Goal: Book appointment/travel/reservation

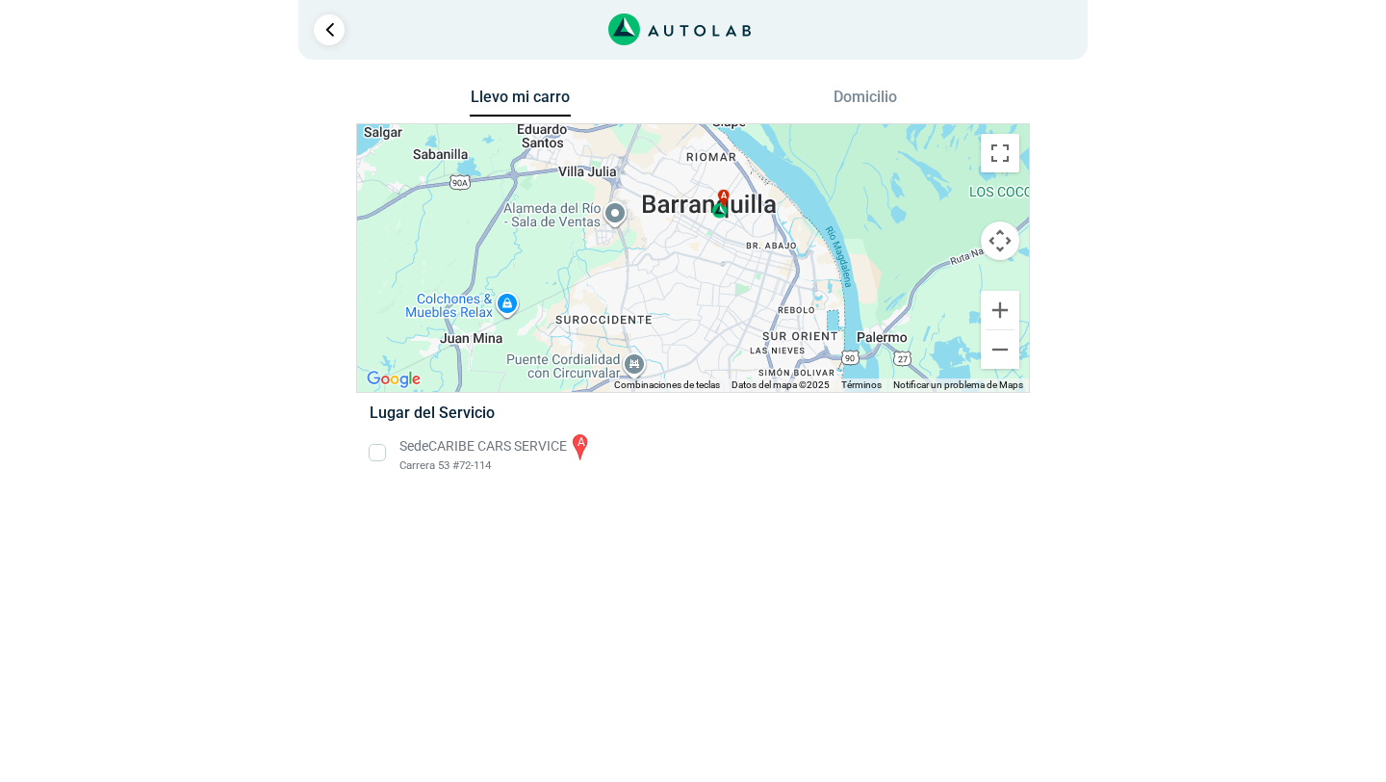
click at [379, 451] on li "Sede CARIBE CARS SERVICE a Carrera 53 #72-114" at bounding box center [692, 452] width 675 height 43
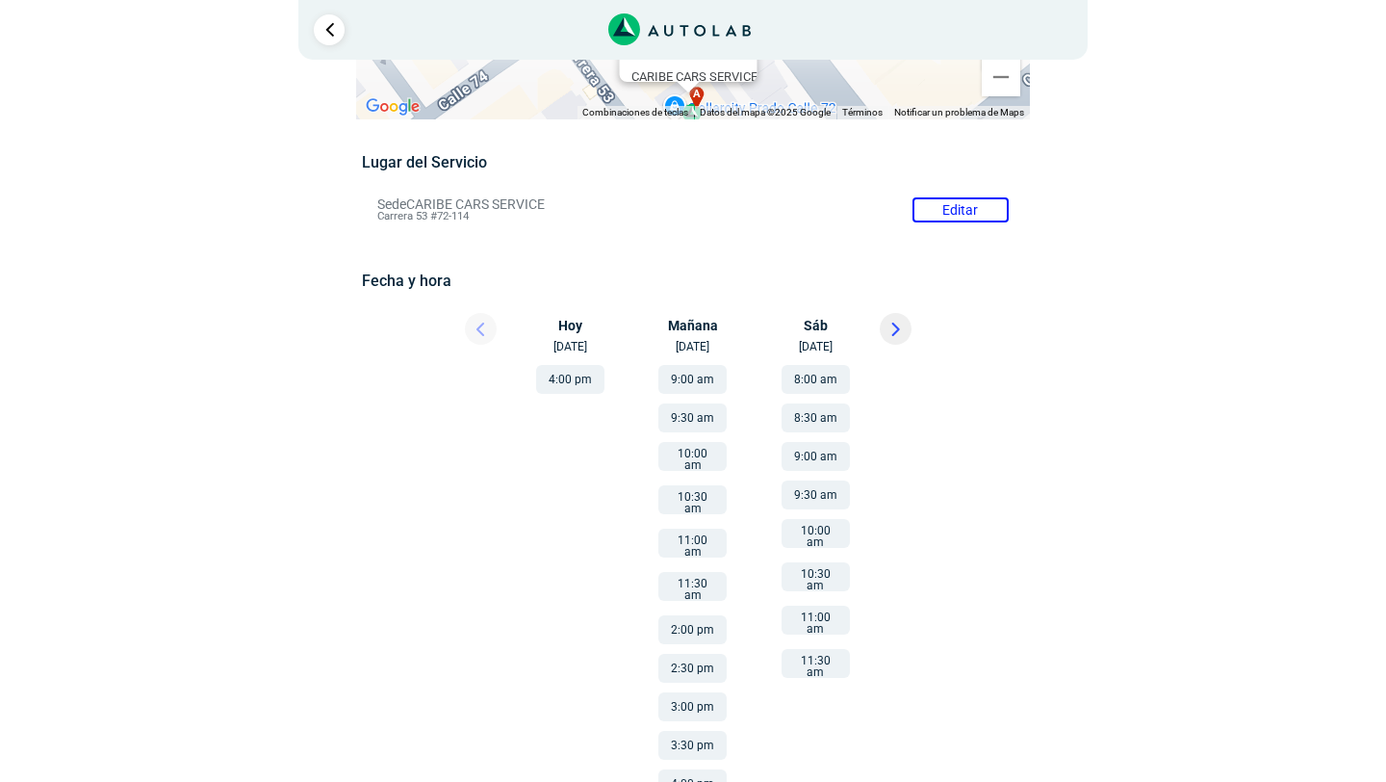
scroll to position [104, 0]
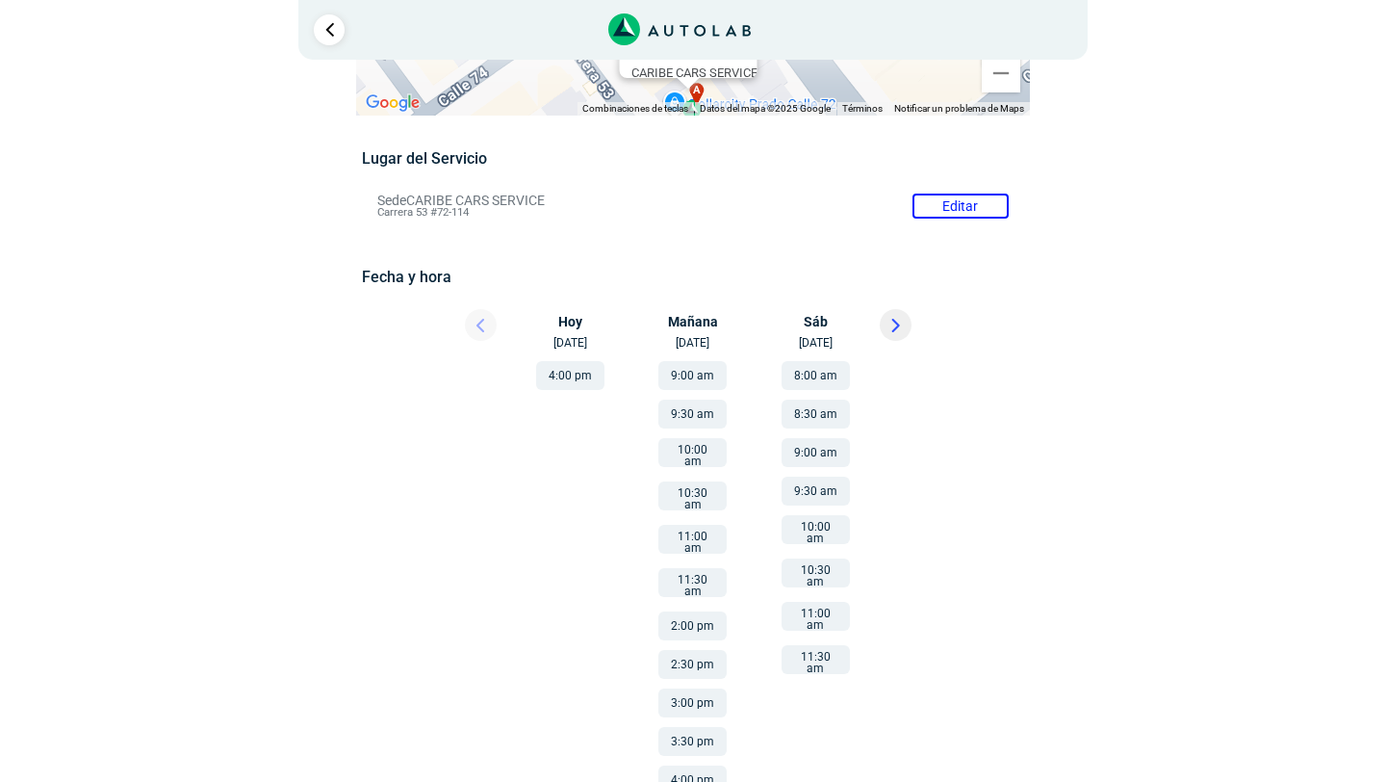
click at [684, 487] on button "10:30 am" at bounding box center [692, 495] width 68 height 29
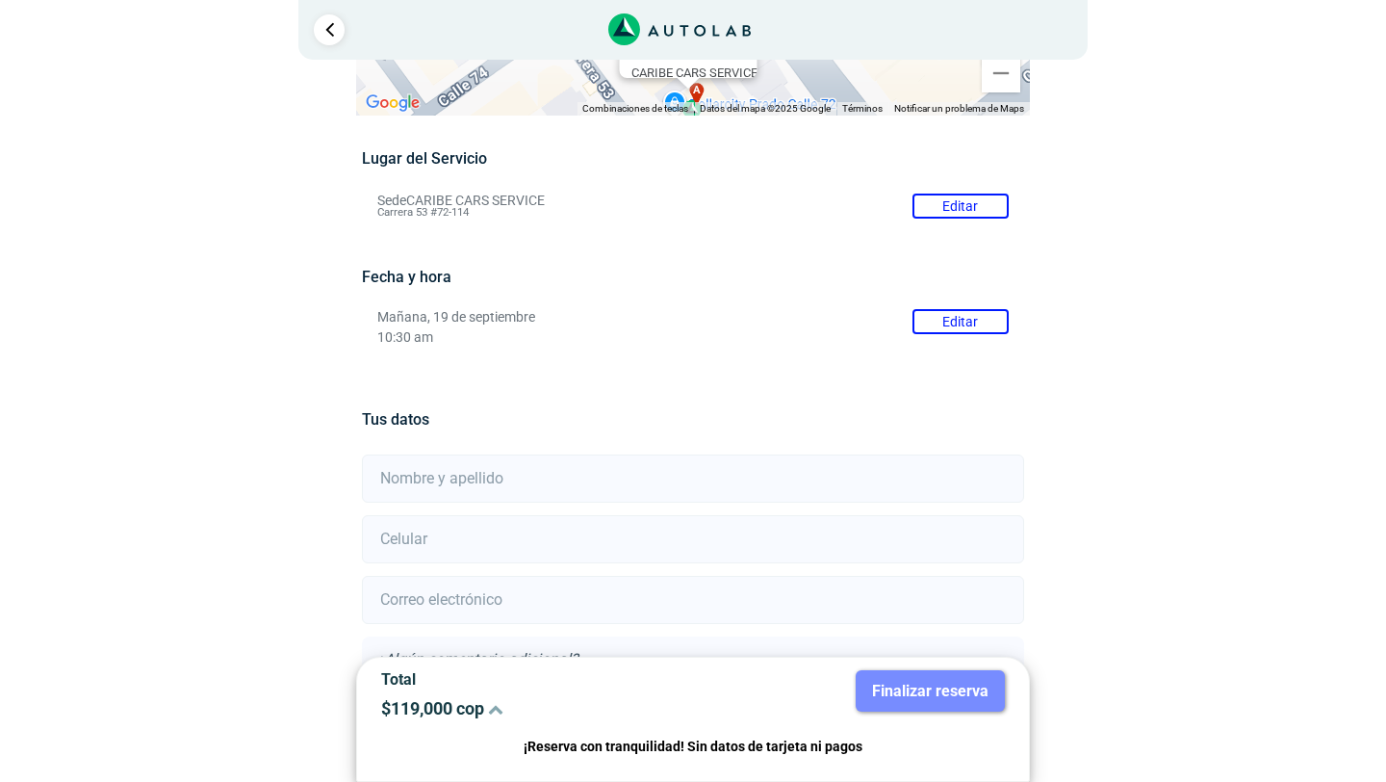
scroll to position [265, 0]
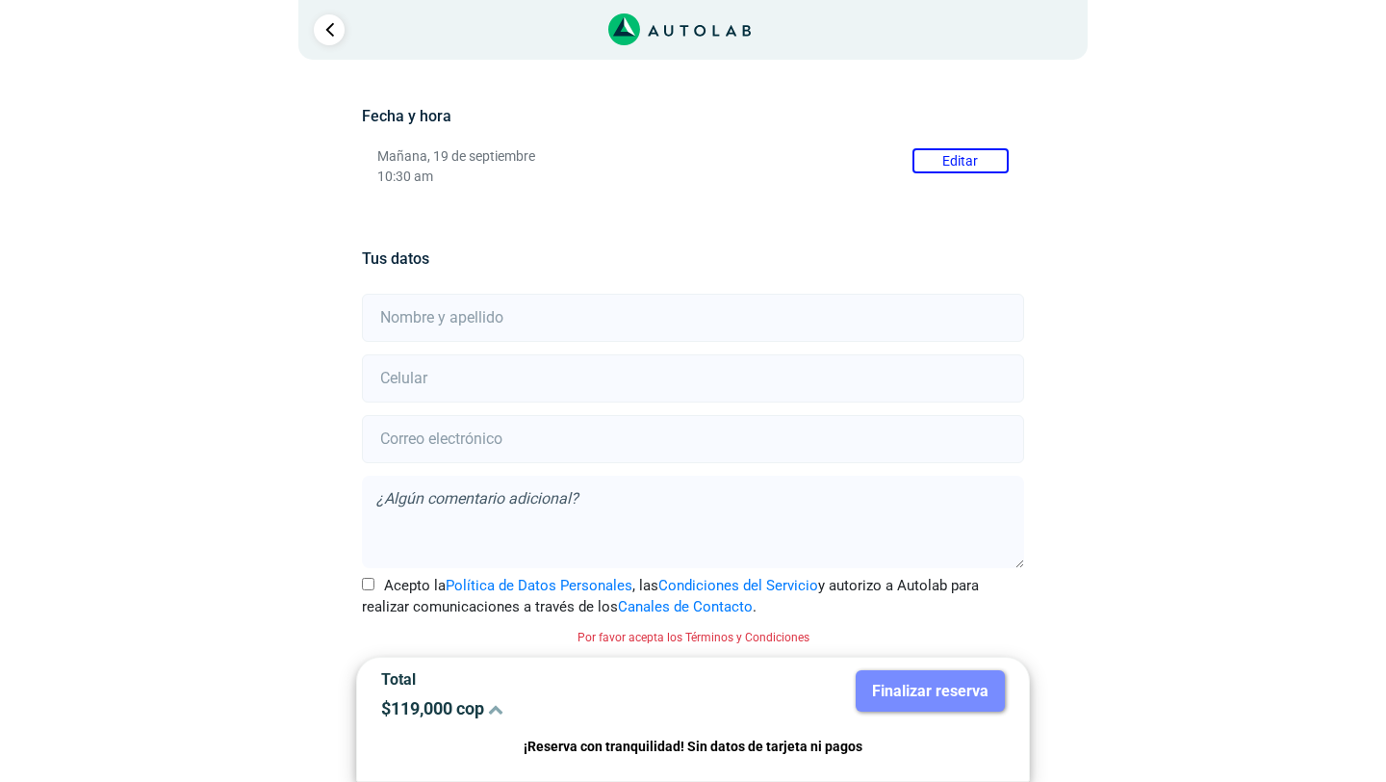
click at [577, 316] on input "text" at bounding box center [692, 318] width 661 height 48
type input "[PERSON_NAME] [PERSON_NAME]"
click at [505, 387] on input "number" at bounding box center [692, 378] width 661 height 48
type input "3106321155"
type input "[PERSON_NAME][EMAIL_ADDRESS][DOMAIN_NAME]"
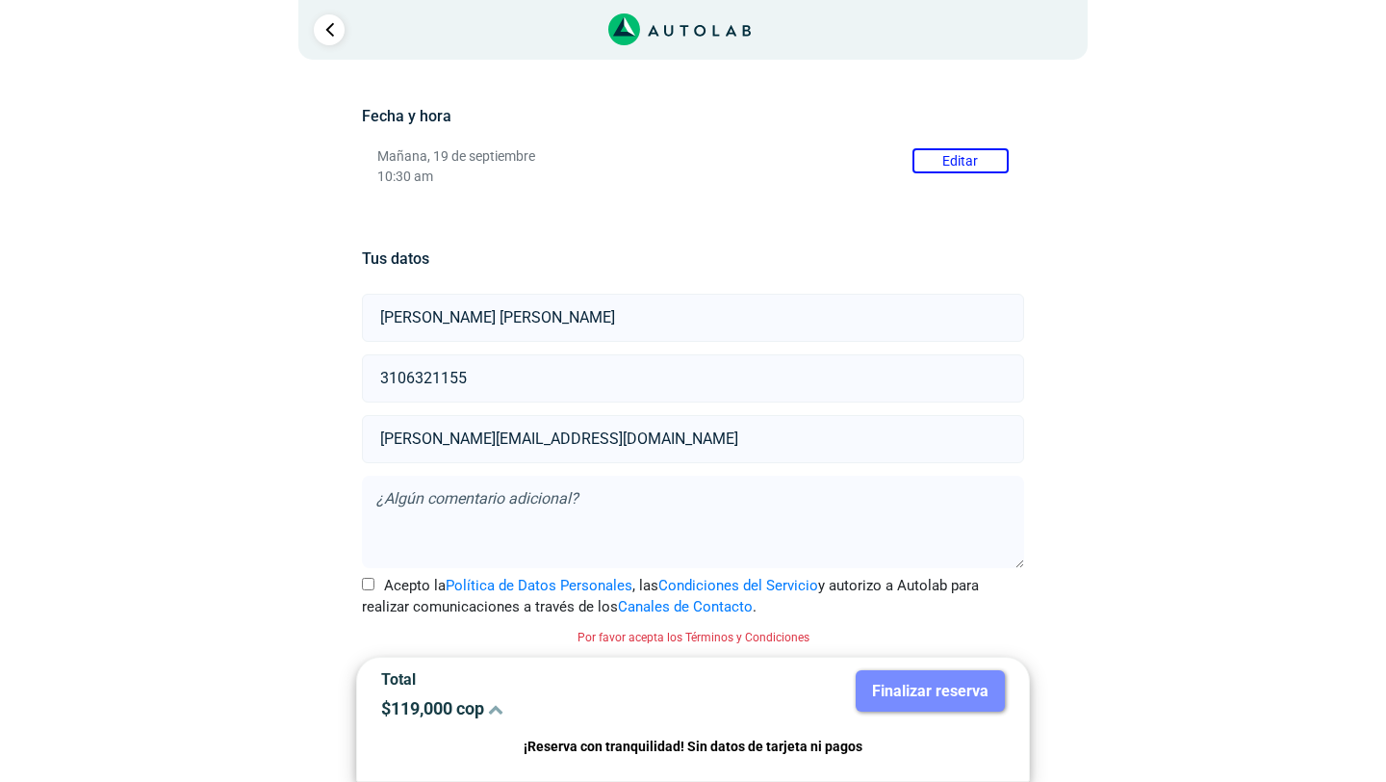
click at [369, 583] on input "Acepto la Política de Datos Personales , las Condiciones del Servicio y autoriz…" at bounding box center [368, 583] width 13 height 13
checkbox input "true"
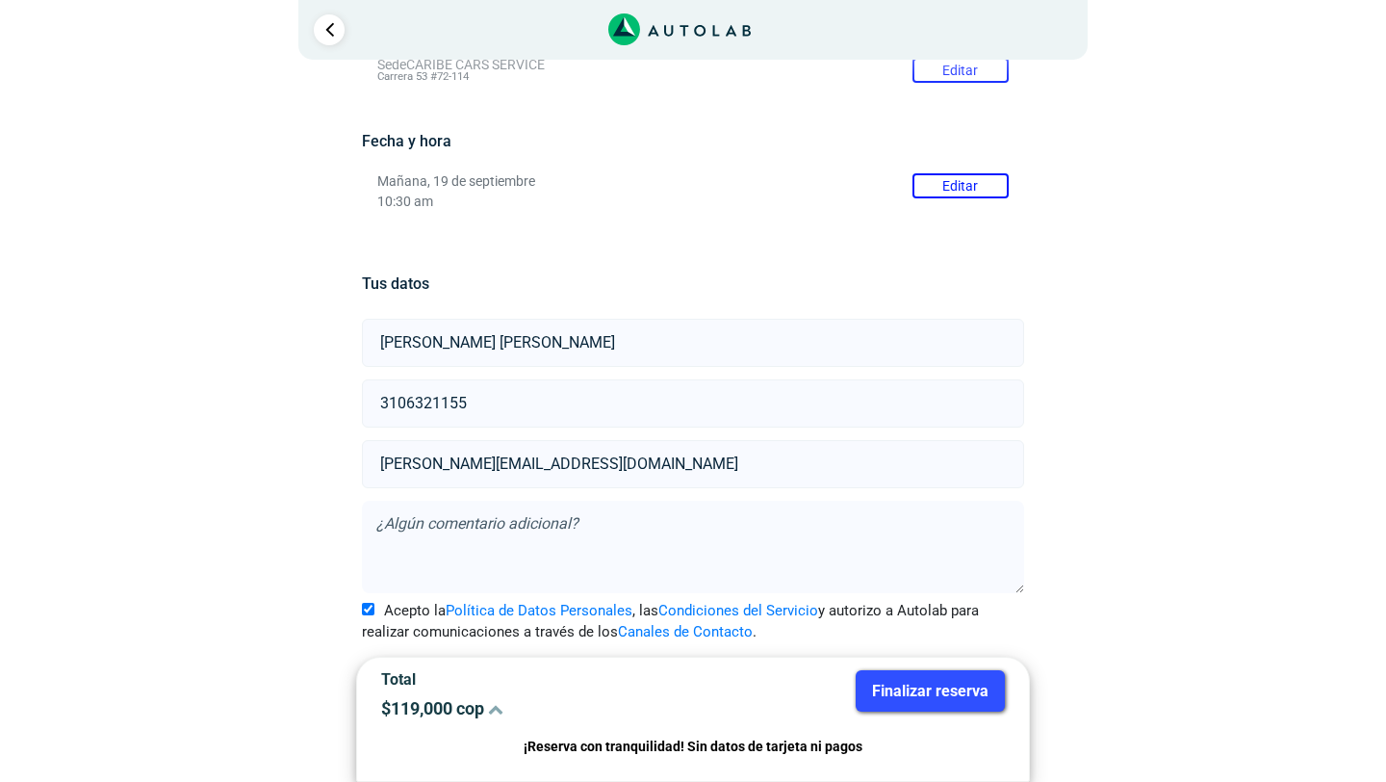
scroll to position [240, 0]
click at [904, 694] on button "Finalizar reserva" at bounding box center [930, 690] width 149 height 41
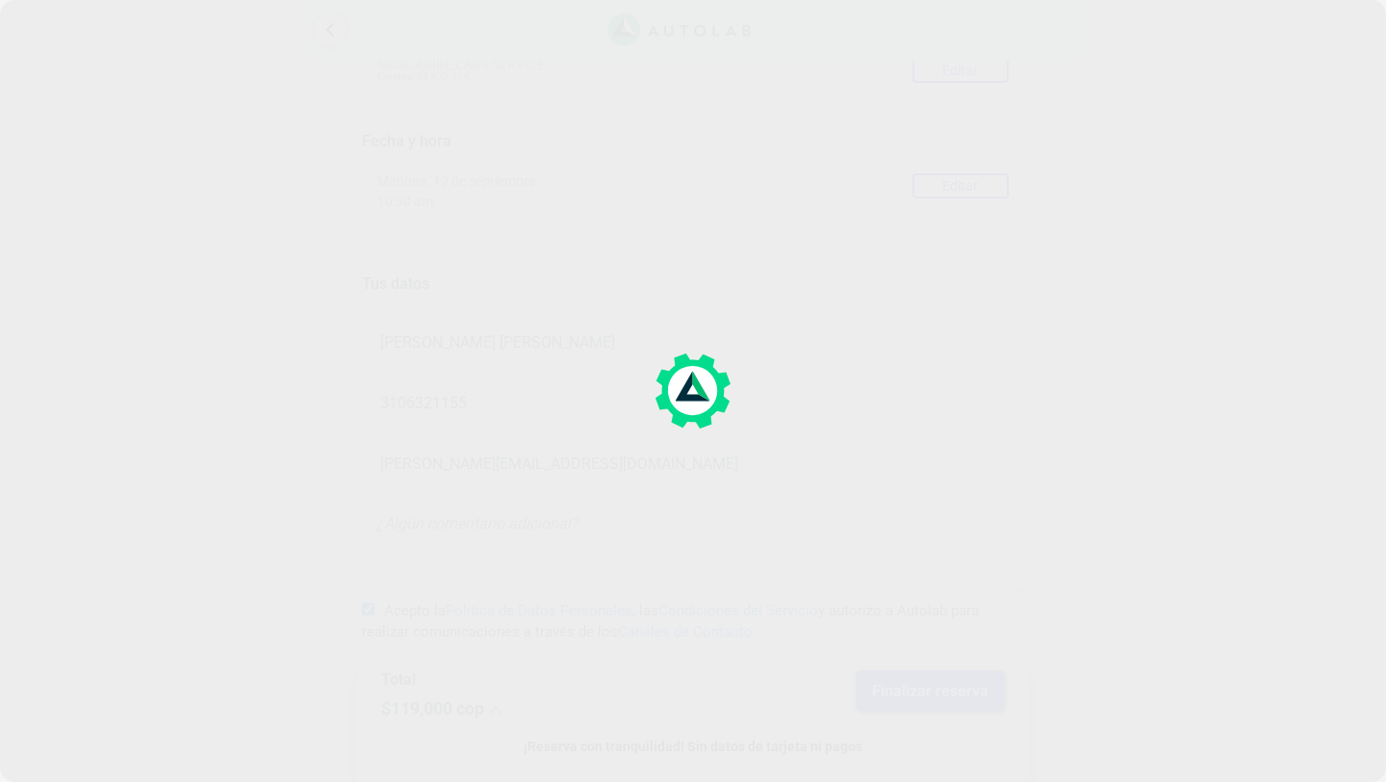
scroll to position [0, 0]
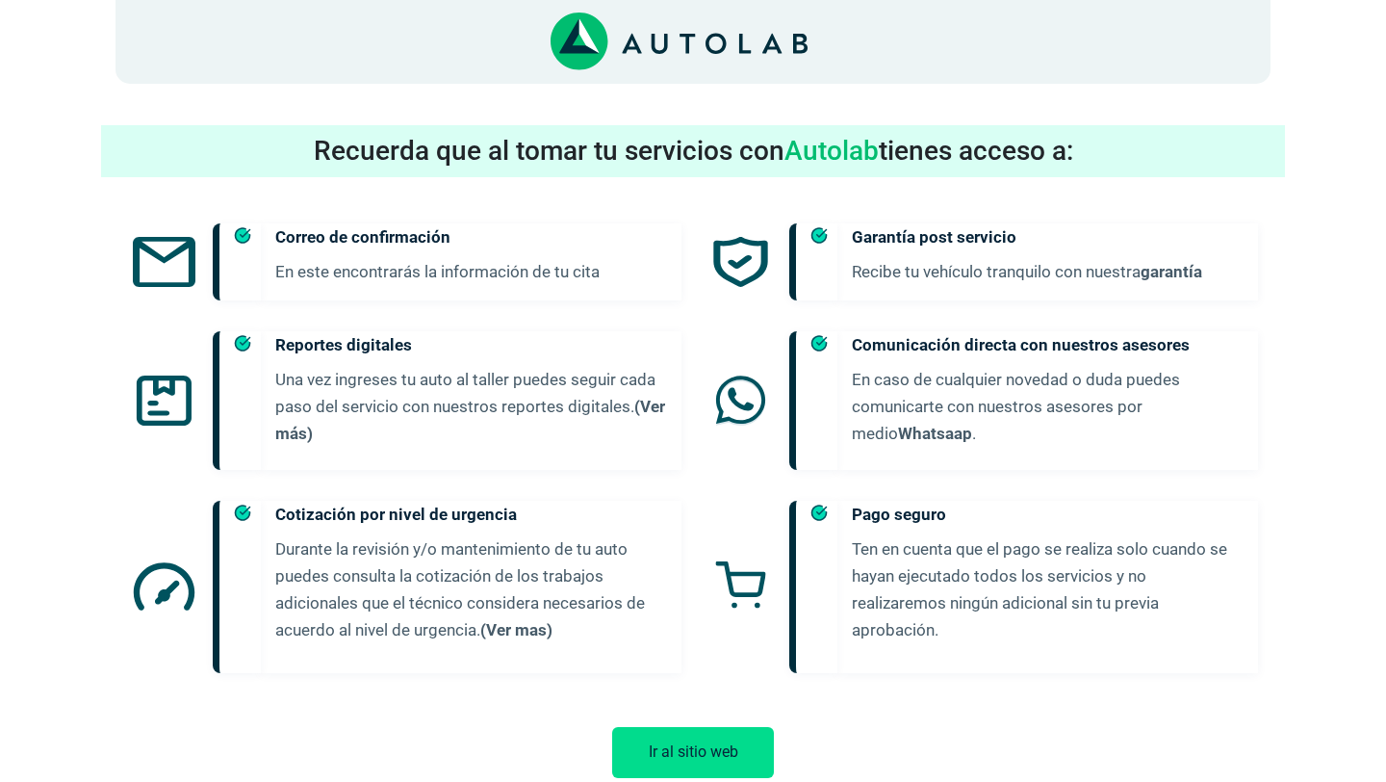
scroll to position [972, 0]
